Goal: Task Accomplishment & Management: Manage account settings

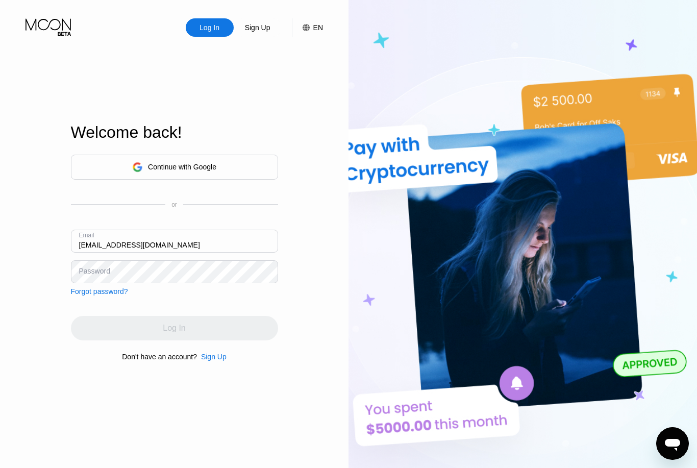
type input "[EMAIL_ADDRESS][DOMAIN_NAME]"
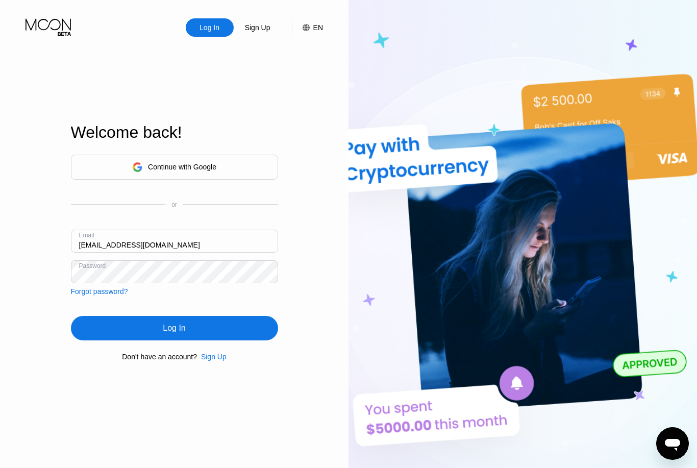
click at [129, 340] on div "Log In" at bounding box center [174, 328] width 207 height 24
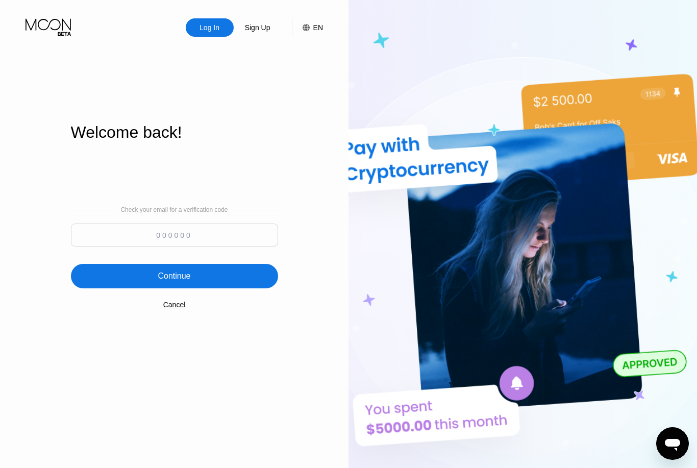
click at [134, 246] on input at bounding box center [174, 234] width 207 height 23
type input "983960"
click at [116, 288] on div "Continue" at bounding box center [174, 276] width 207 height 24
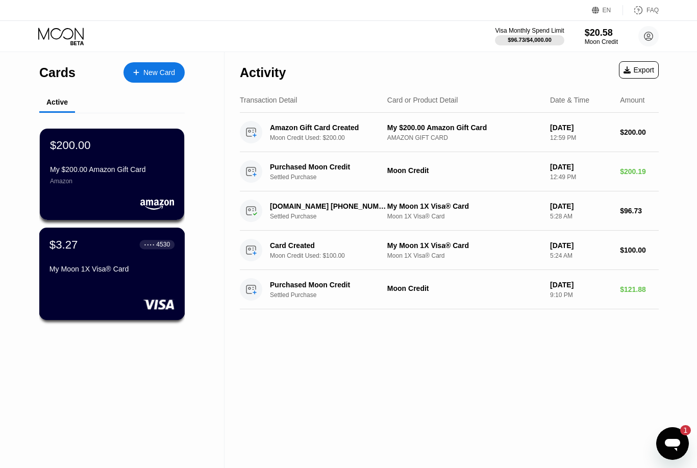
click at [114, 272] on div "My Moon 1X Visa® Card" at bounding box center [111, 269] width 125 height 8
click at [135, 261] on div "$3.27 ● ● ● ● 4530 My Moon 1X Visa® Card" at bounding box center [112, 257] width 124 height 39
